Goal: Task Accomplishment & Management: Use online tool/utility

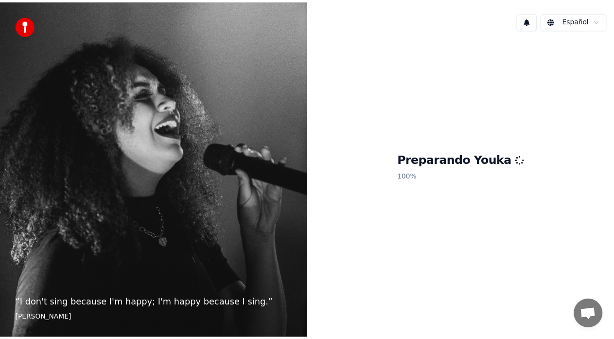
scroll to position [750, 0]
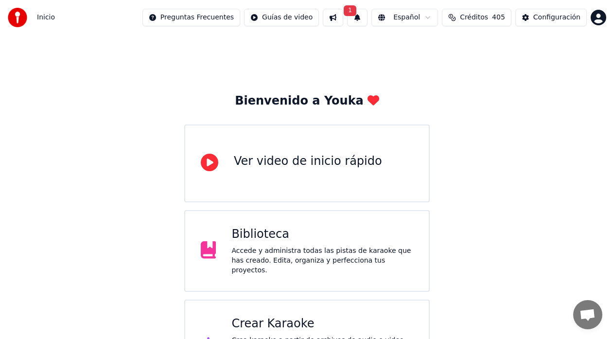
click at [367, 15] on button "1" at bounding box center [357, 17] width 20 height 17
click at [431, 46] on button "Actualizar" at bounding box center [439, 47] width 50 height 17
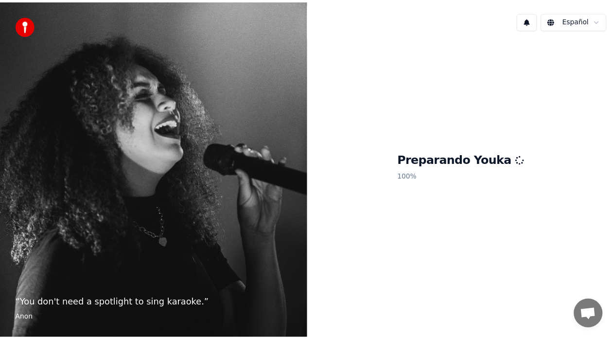
scroll to position [750, 0]
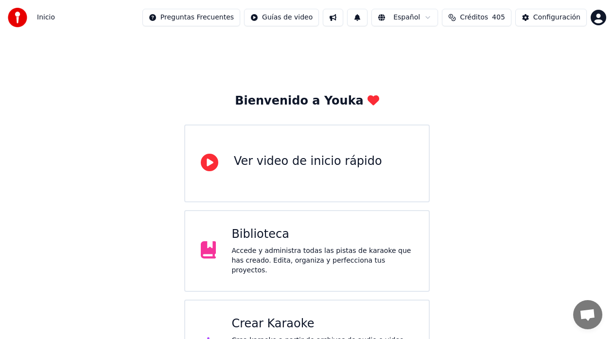
click at [484, 18] on span "Créditos" at bounding box center [474, 18] width 28 height 10
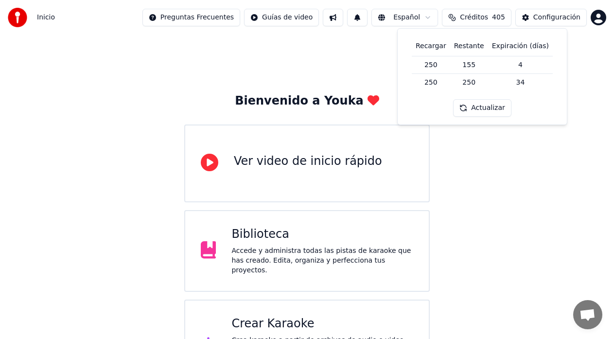
click at [282, 273] on div "Biblioteca Accede y administra todas las pistas de karaoke que has creado. Edit…" at bounding box center [306, 251] width 245 height 82
